Goal: Transaction & Acquisition: Book appointment/travel/reservation

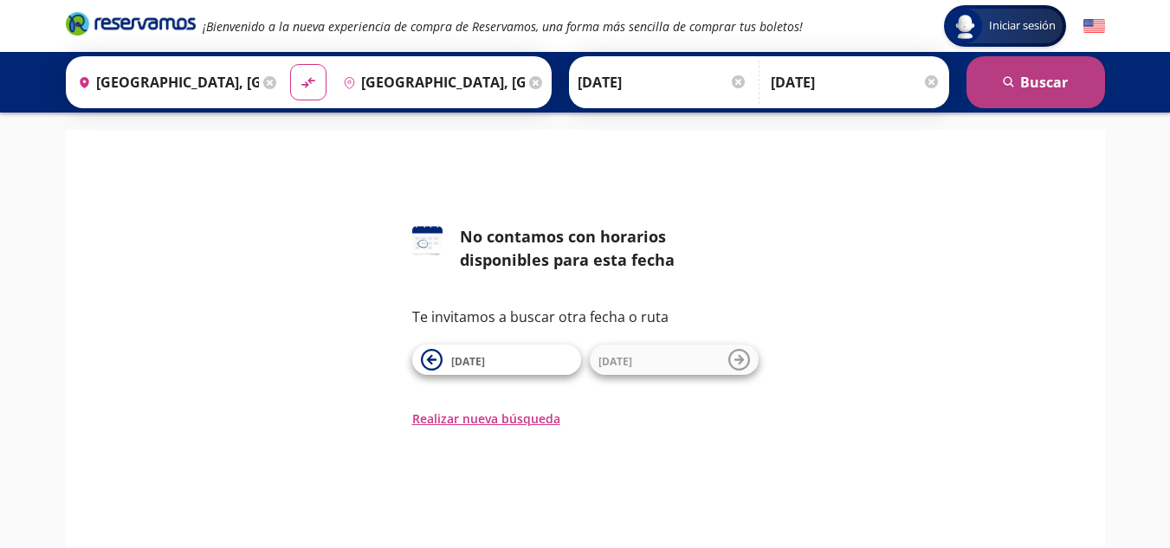
click at [1022, 88] on button "search [GEOGRAPHIC_DATA]" at bounding box center [1035, 82] width 139 height 52
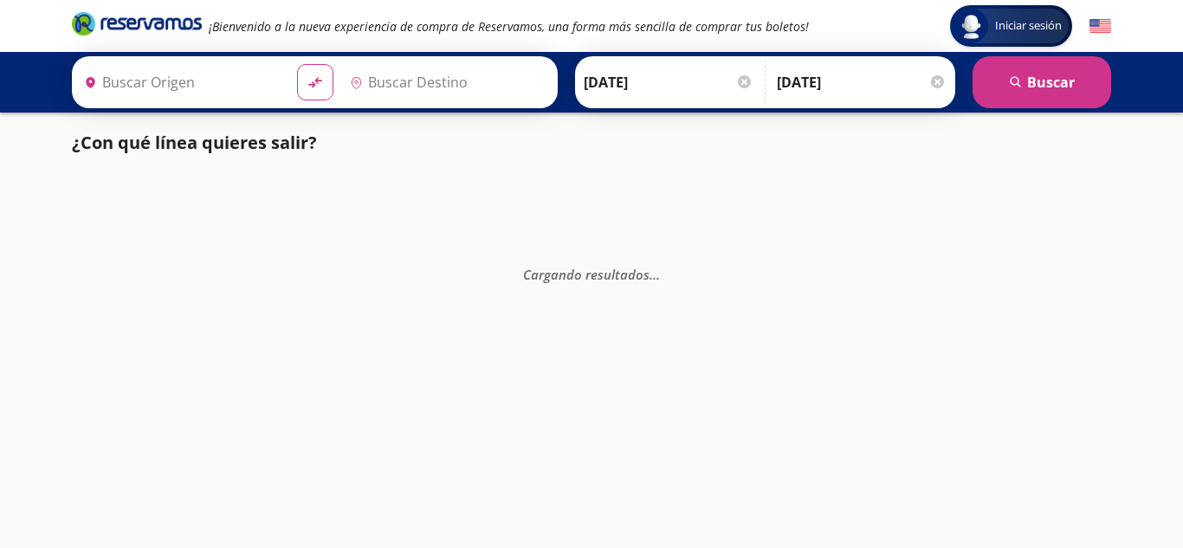
type input "[GEOGRAPHIC_DATA], [GEOGRAPHIC_DATA]"
